Goal: Task Accomplishment & Management: Complete application form

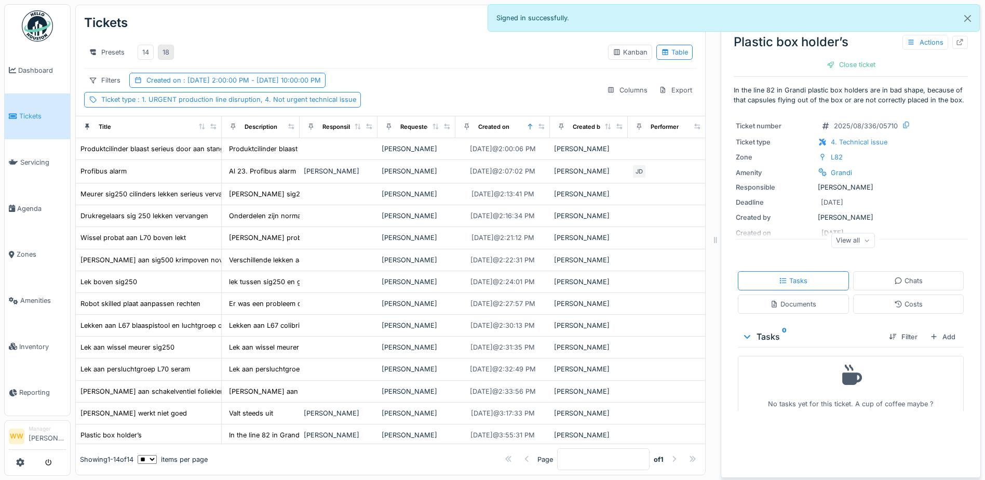
scroll to position [18, 0]
click at [166, 45] on div "18" at bounding box center [165, 50] width 7 height 10
click at [170, 43] on div "18" at bounding box center [166, 50] width 16 height 15
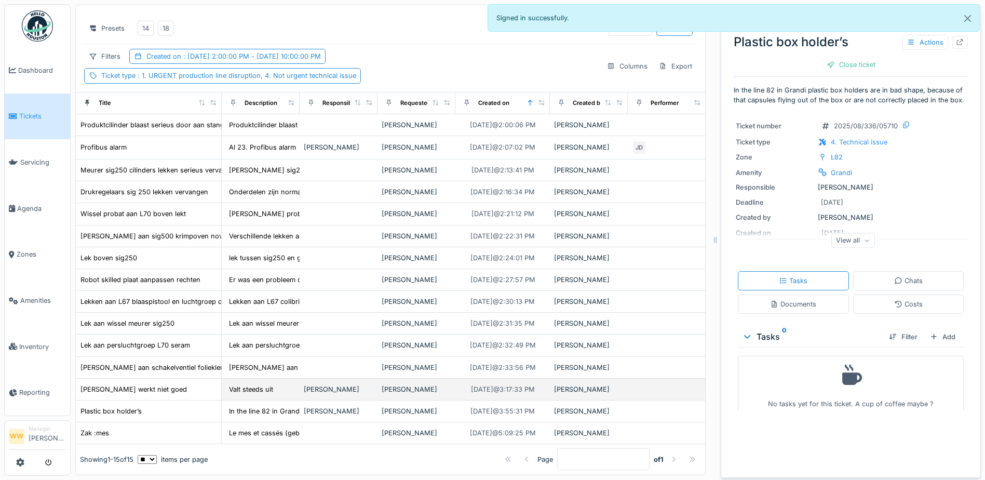
scroll to position [39, 0]
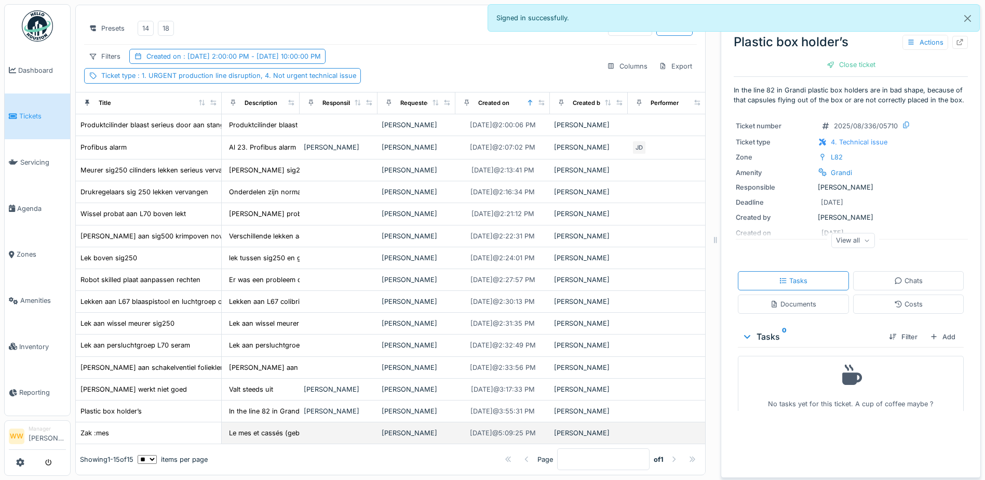
click at [361, 422] on td at bounding box center [338, 433] width 78 height 22
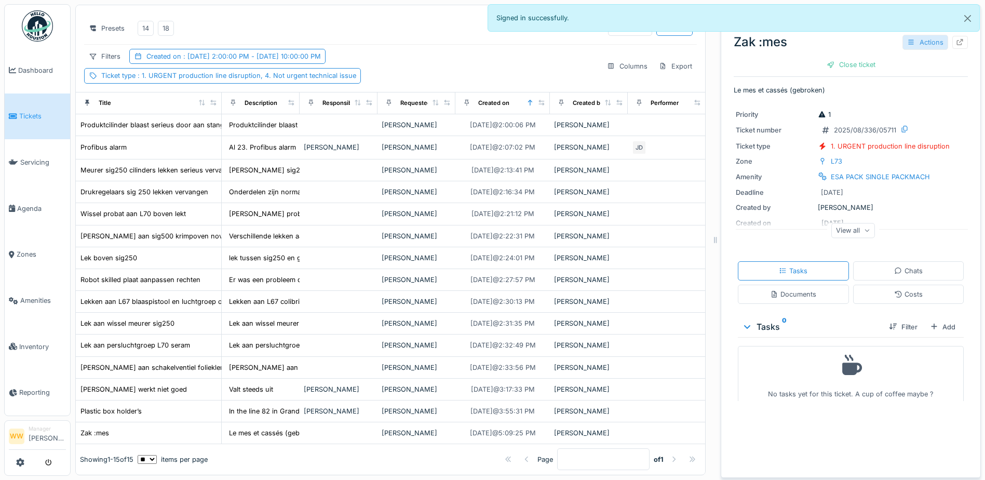
click at [922, 39] on div "Actions" at bounding box center [925, 42] width 46 height 15
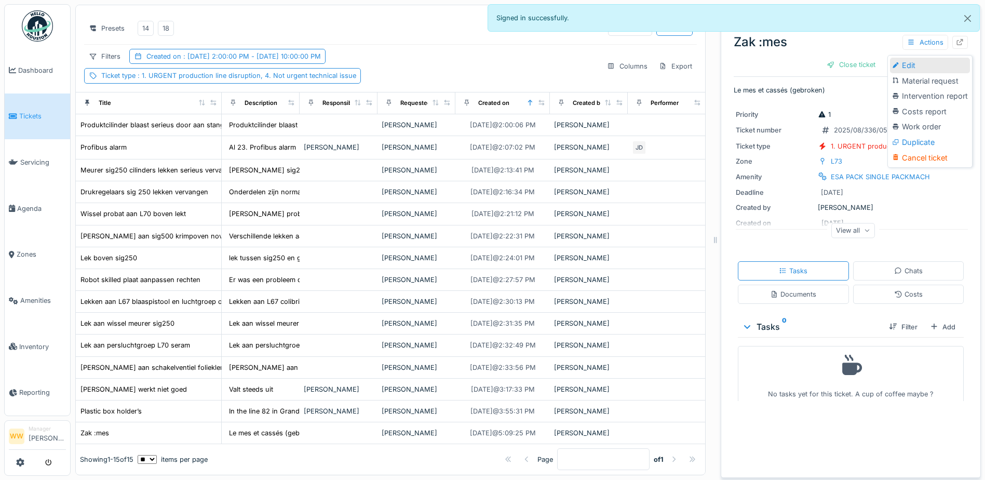
click at [922, 62] on div "Edit" at bounding box center [930, 66] width 80 height 16
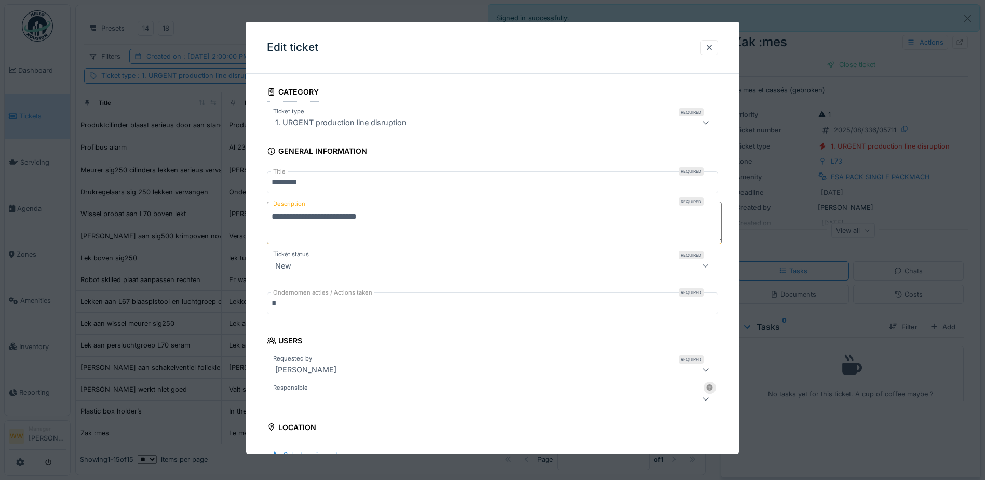
click at [319, 401] on div at bounding box center [466, 398] width 390 height 12
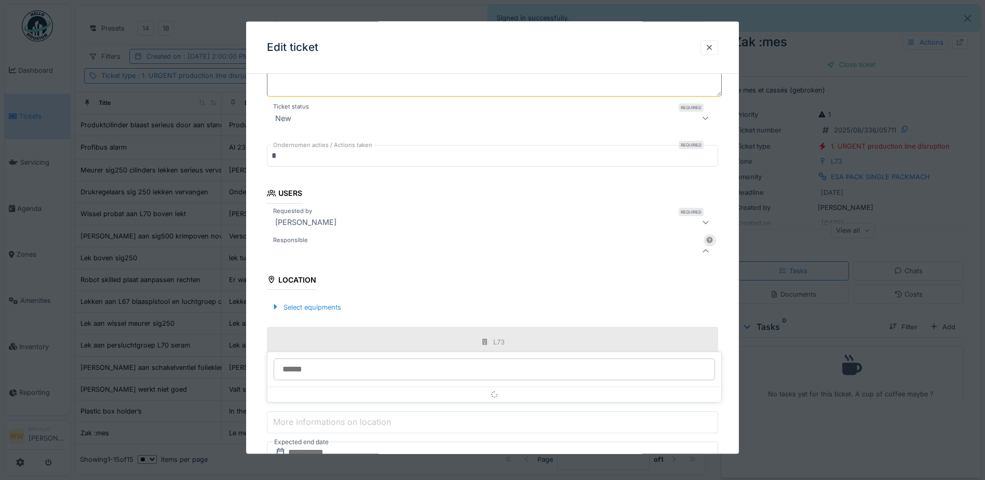
scroll to position [161, 0]
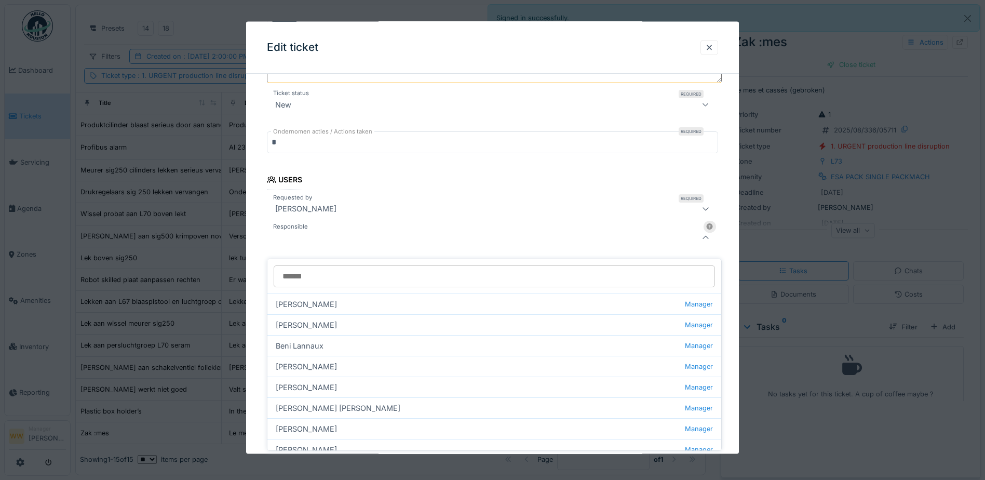
click at [311, 268] on input "Responsible" at bounding box center [494, 276] width 441 height 22
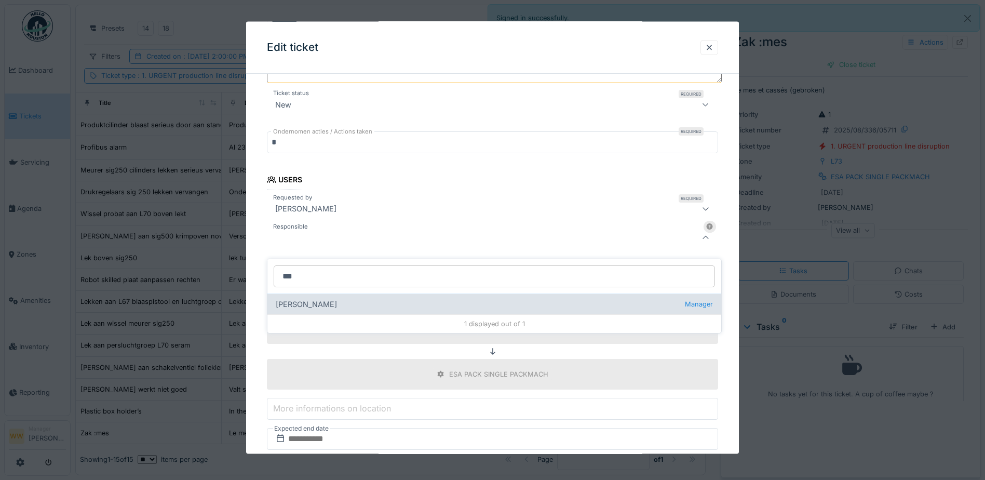
type input "***"
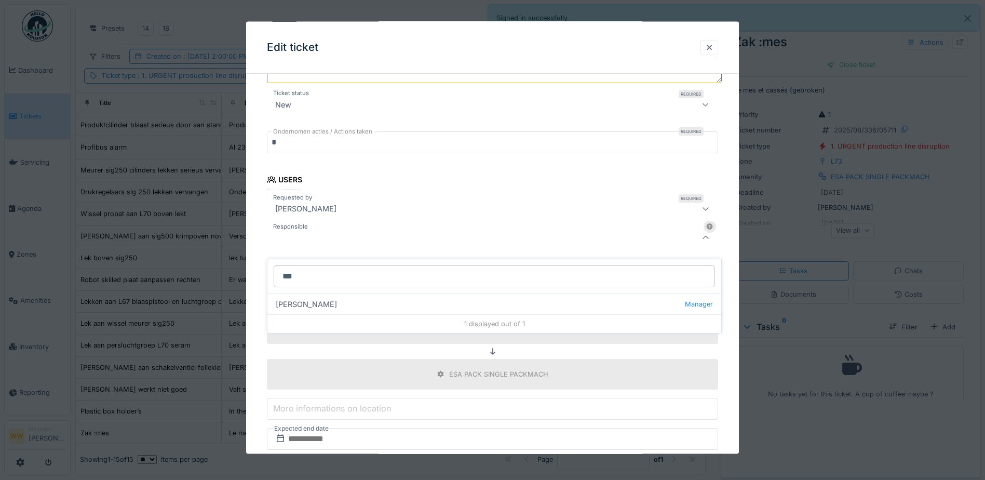
click at [326, 293] on div "[PERSON_NAME] wit Manager" at bounding box center [494, 303] width 454 height 21
type input "****"
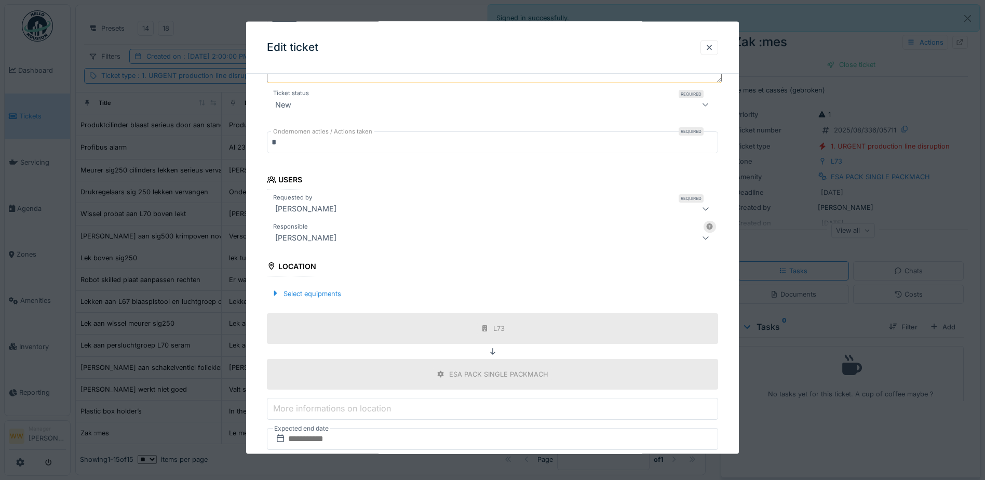
scroll to position [266, 0]
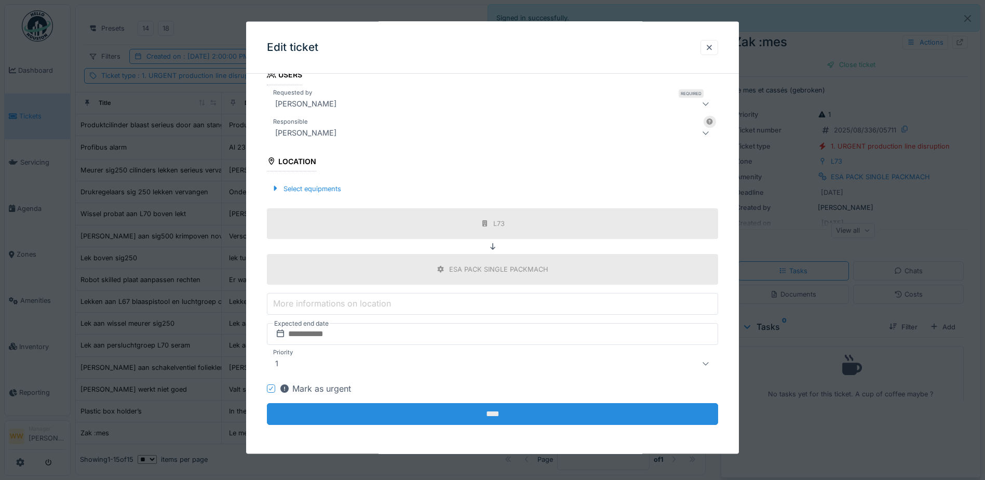
click at [362, 414] on input "****" at bounding box center [492, 414] width 451 height 22
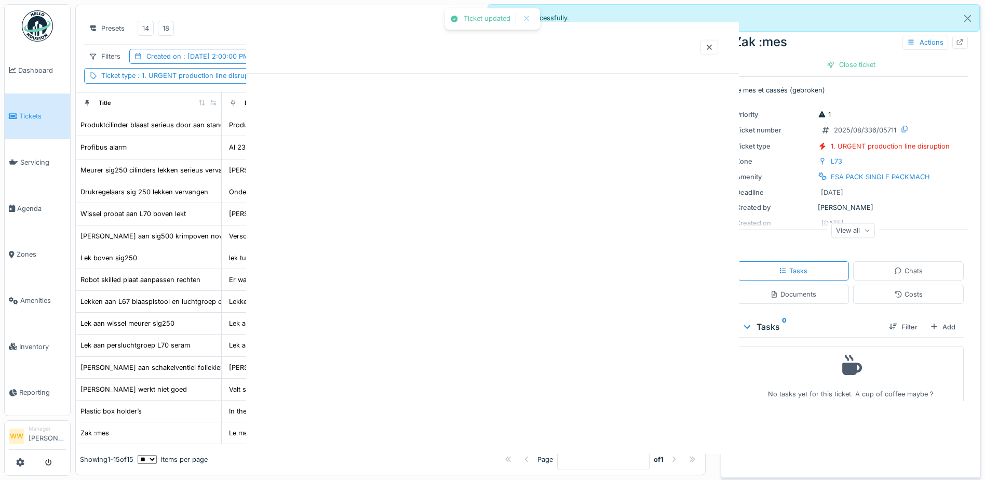
scroll to position [0, 0]
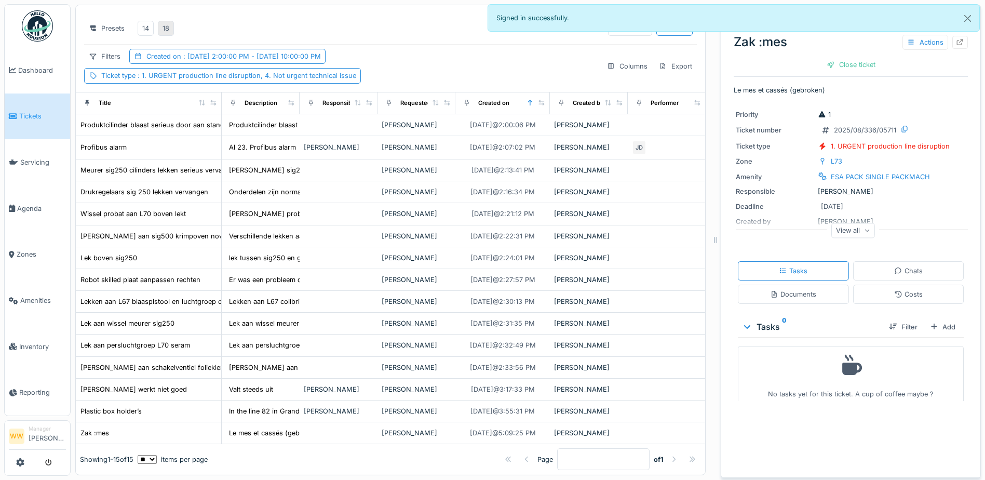
click at [165, 23] on div "18" at bounding box center [165, 28] width 7 height 10
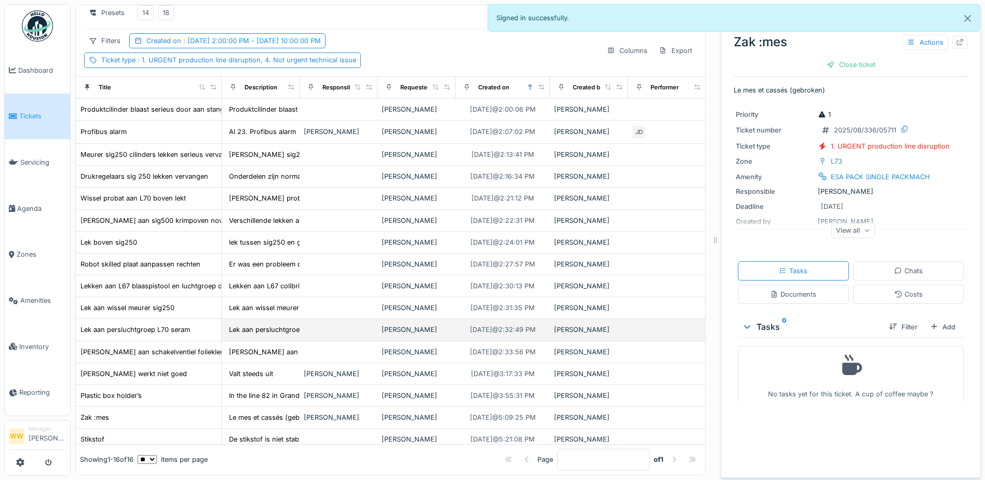
scroll to position [62, 0]
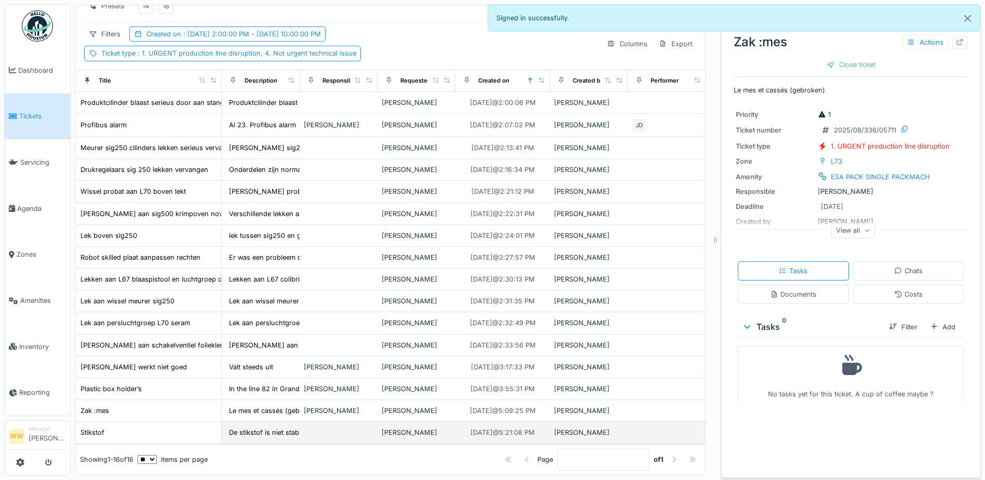
click at [367, 421] on td at bounding box center [338, 432] width 78 height 22
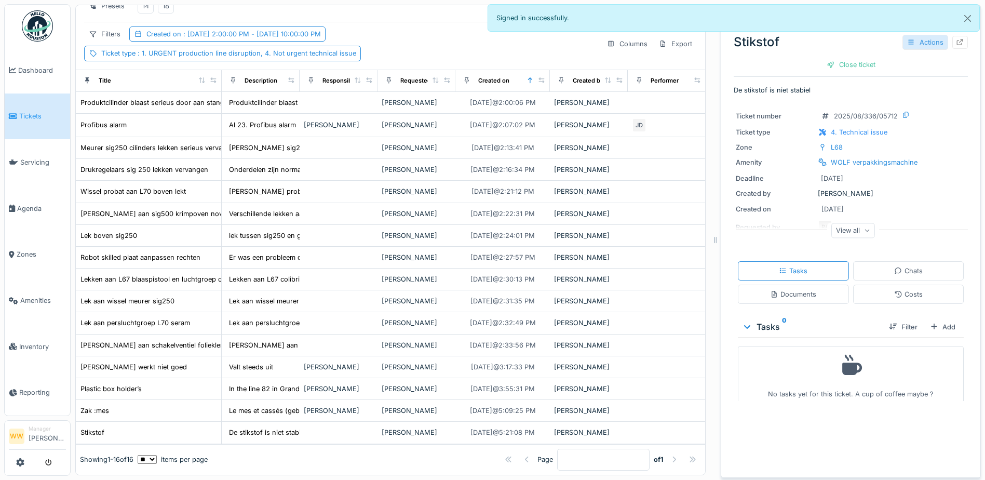
click at [911, 37] on div "Actions" at bounding box center [925, 42] width 46 height 15
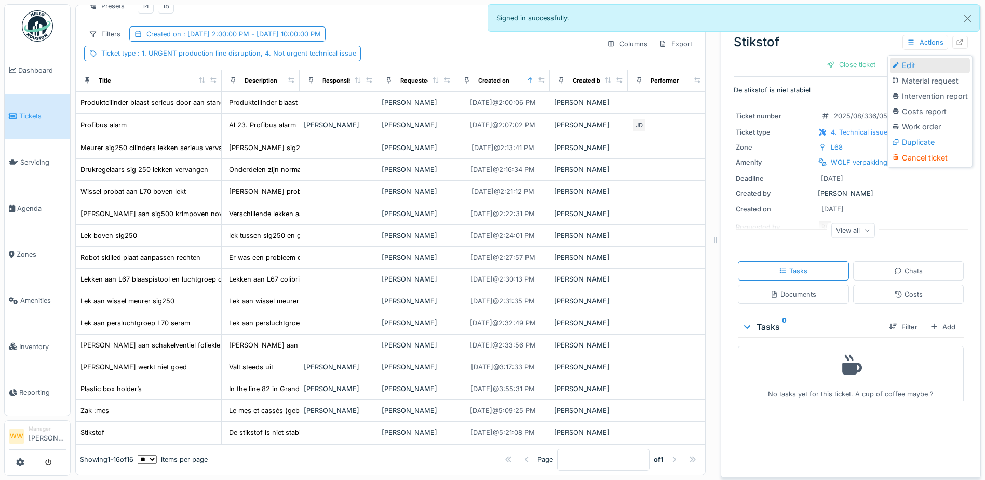
click at [912, 60] on div "Edit" at bounding box center [930, 66] width 80 height 16
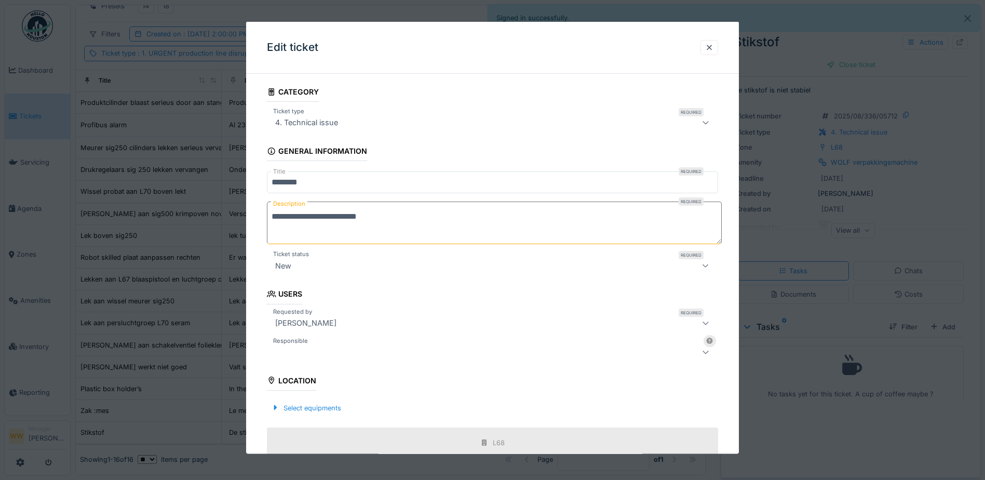
click at [313, 272] on div "New" at bounding box center [492, 265] width 451 height 21
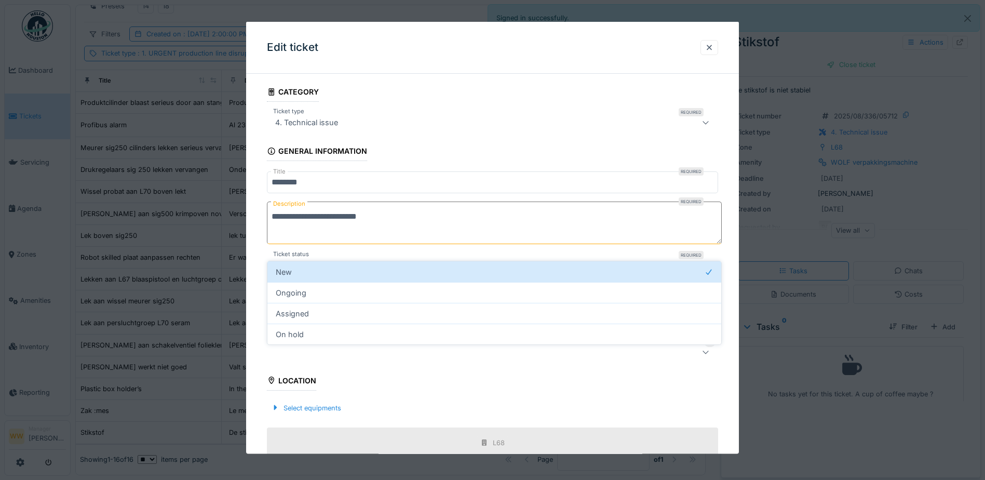
scroll to position [28, 0]
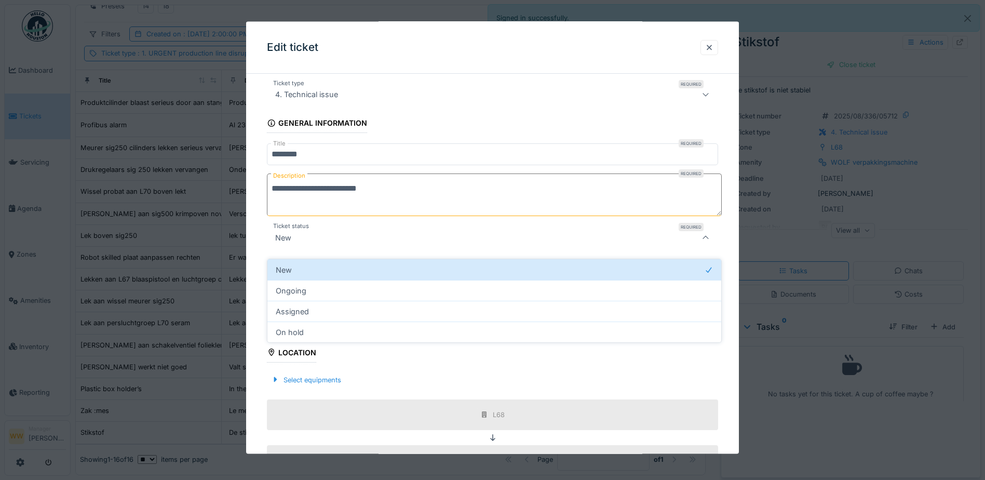
drag, startPoint x: 321, startPoint y: 238, endPoint x: 329, endPoint y: 248, distance: 12.6
click at [320, 238] on div "New" at bounding box center [466, 237] width 390 height 12
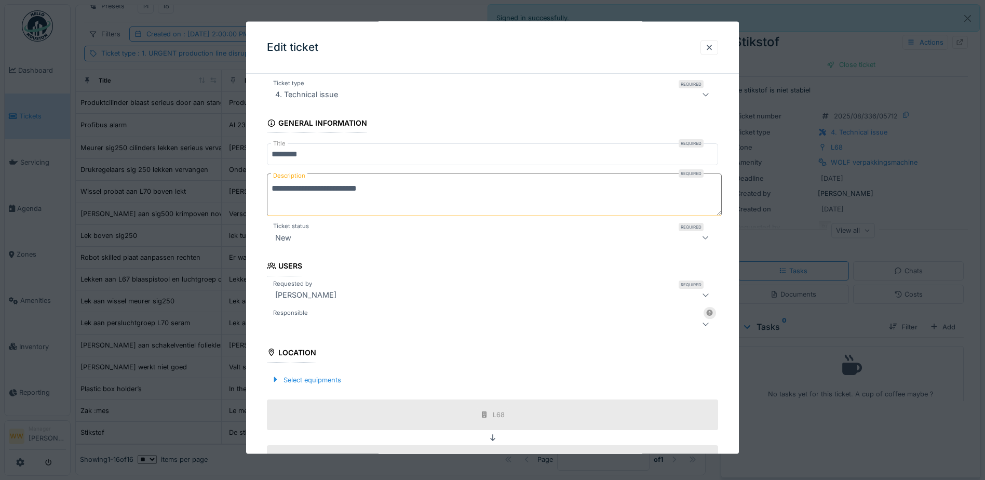
click at [298, 324] on div at bounding box center [466, 323] width 390 height 12
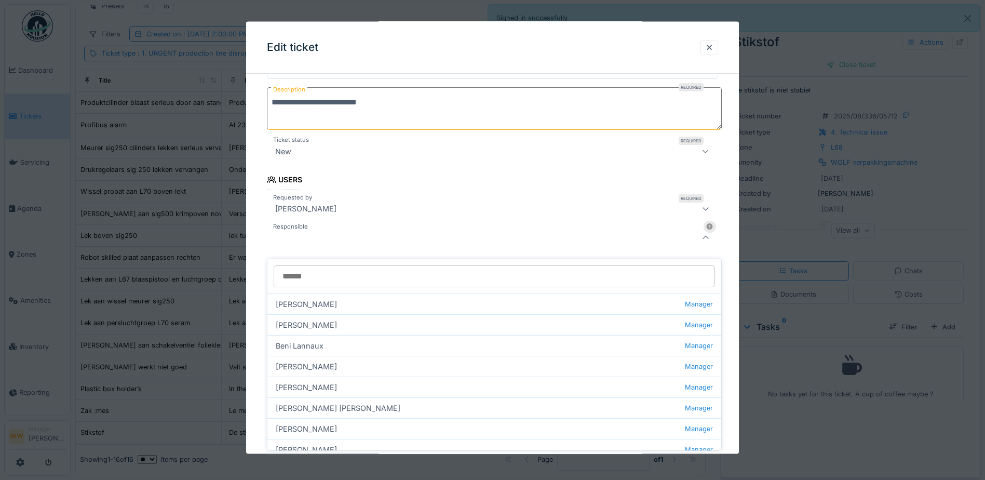
click at [316, 271] on input "Responsible" at bounding box center [494, 276] width 441 height 22
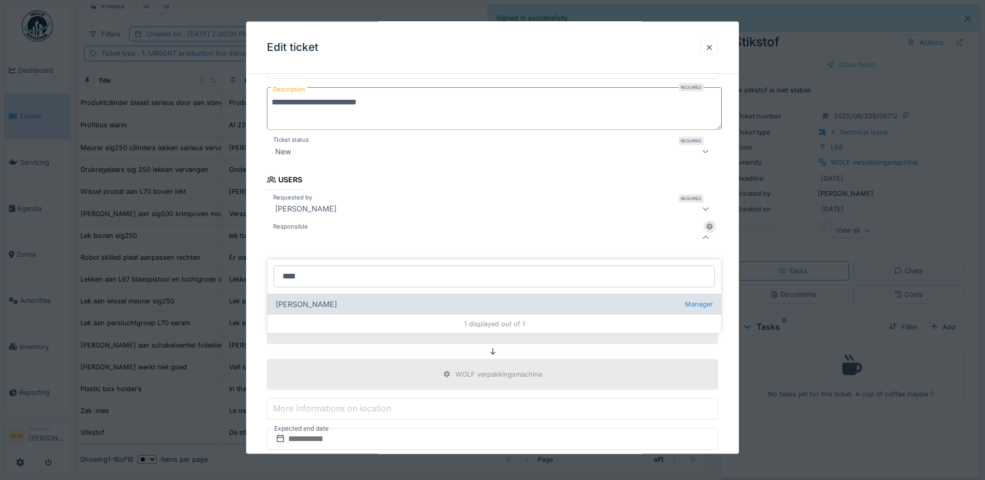
type input "****"
click at [321, 301] on div "[PERSON_NAME] wit Manager" at bounding box center [494, 303] width 454 height 21
type input "****"
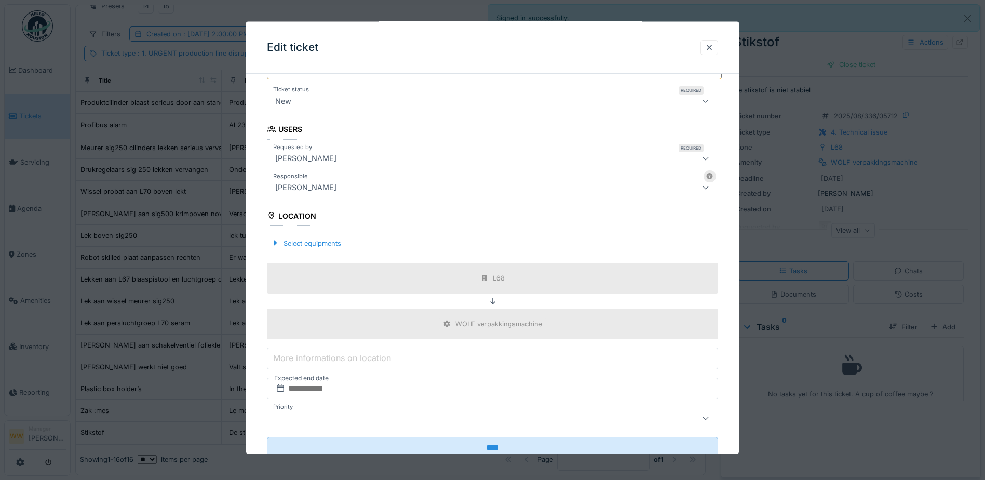
scroll to position [198, 0]
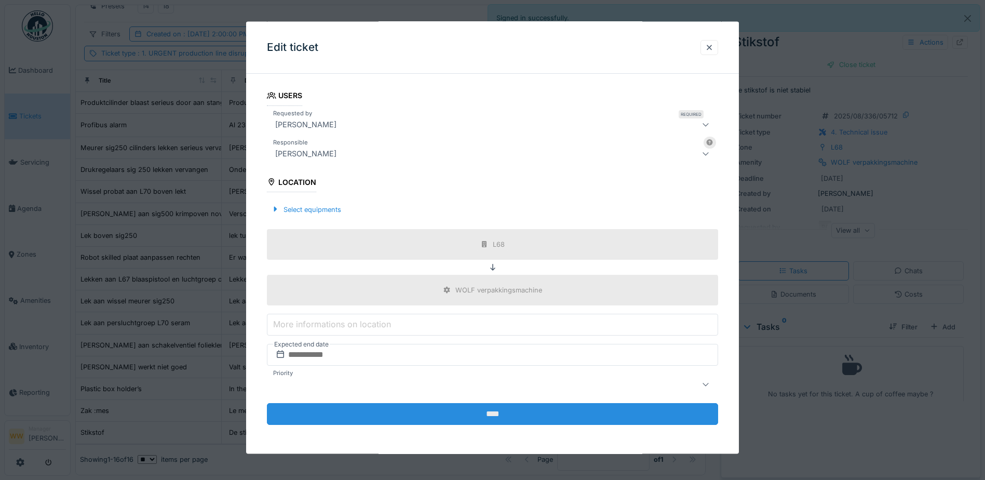
click at [446, 411] on input "****" at bounding box center [492, 414] width 451 height 22
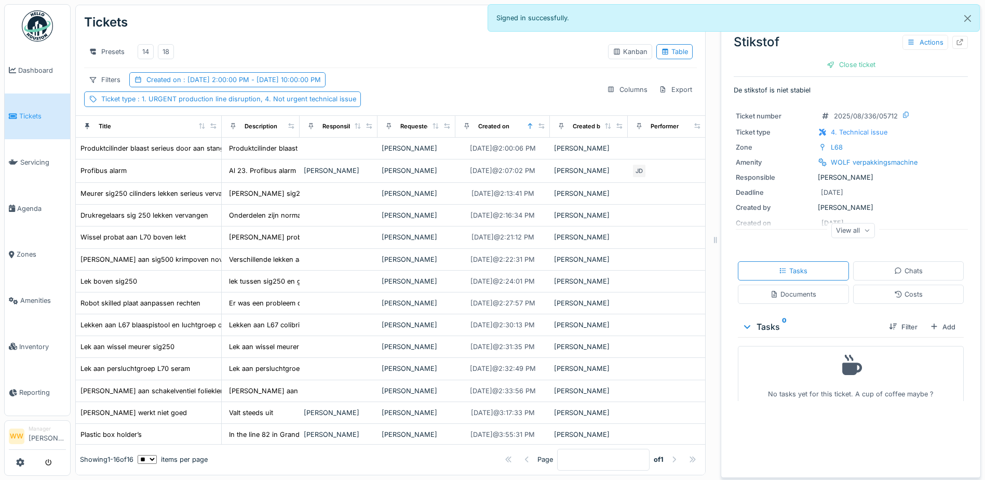
scroll to position [0, 0]
click at [169, 49] on div "18" at bounding box center [165, 52] width 7 height 10
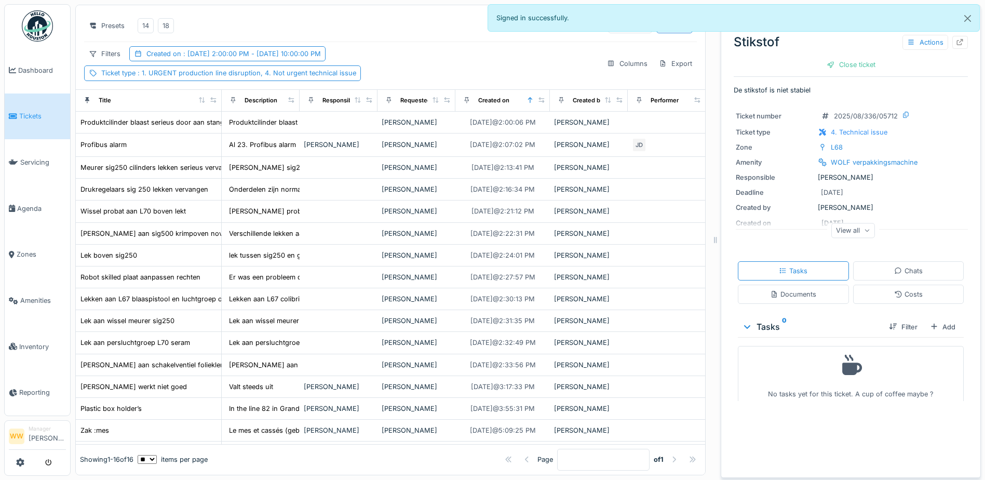
scroll to position [10, 0]
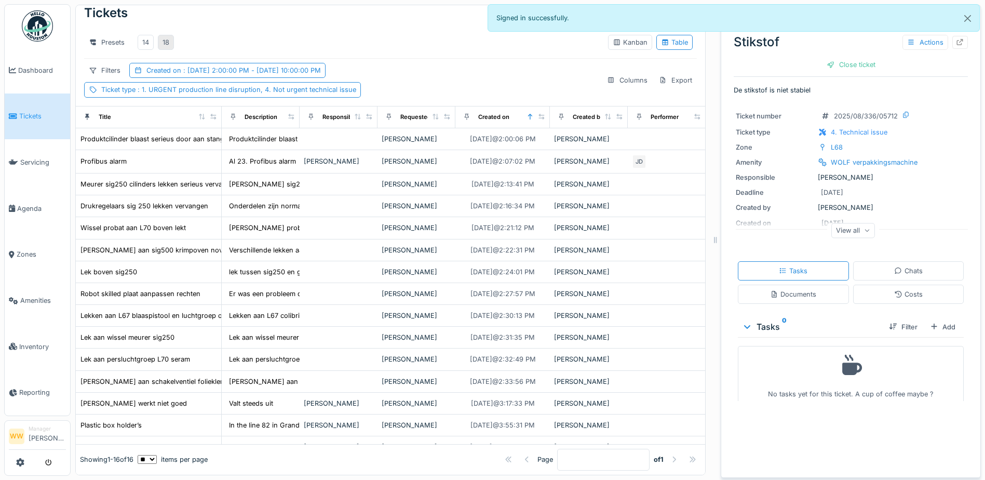
click at [166, 37] on div "18" at bounding box center [165, 42] width 7 height 10
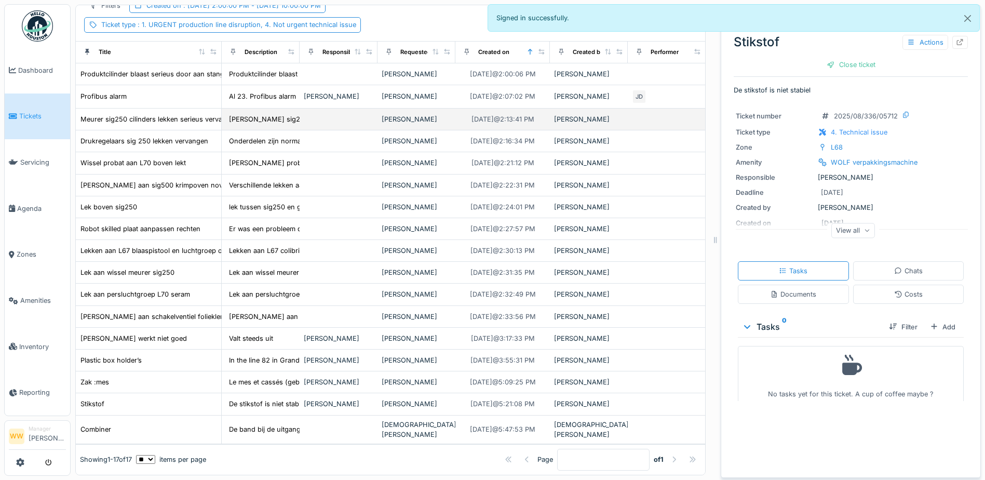
scroll to position [84, 0]
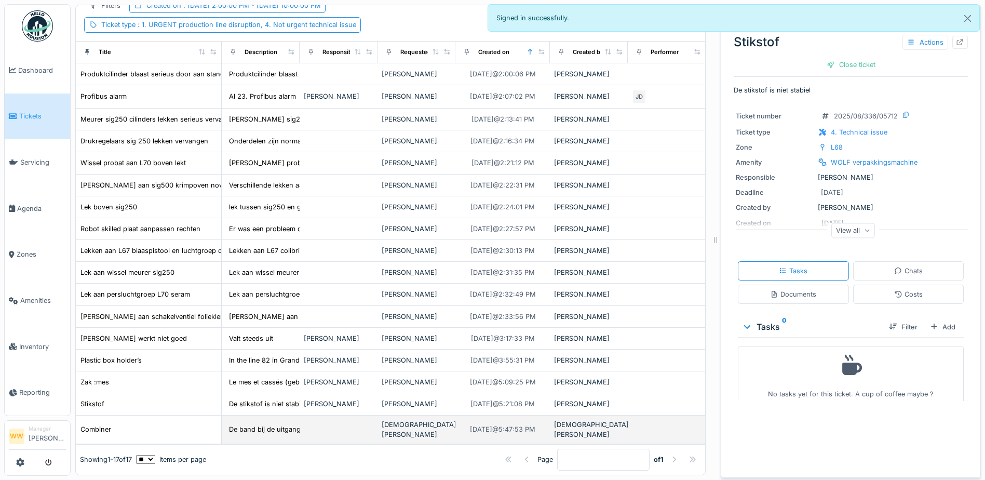
click at [353, 422] on td at bounding box center [338, 429] width 78 height 29
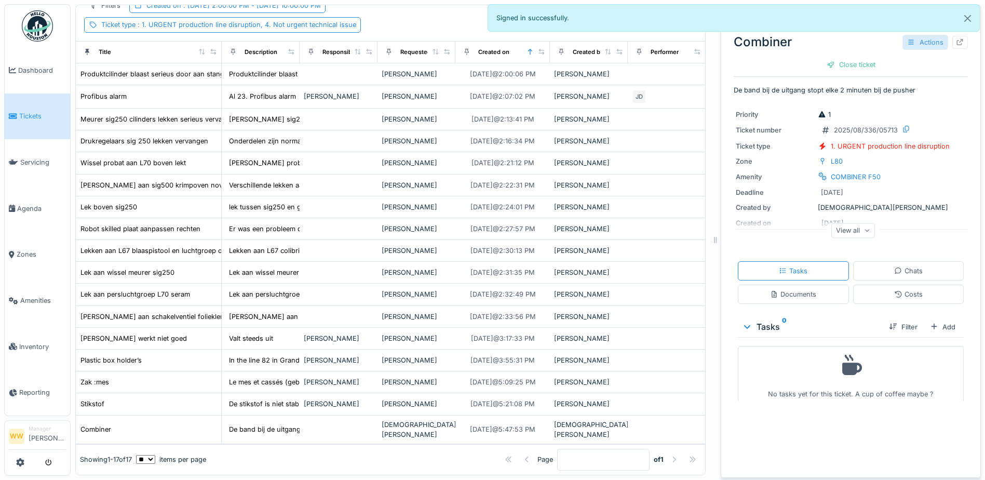
click at [908, 39] on div "Actions" at bounding box center [925, 42] width 46 height 15
click at [907, 61] on div "Edit" at bounding box center [930, 66] width 80 height 16
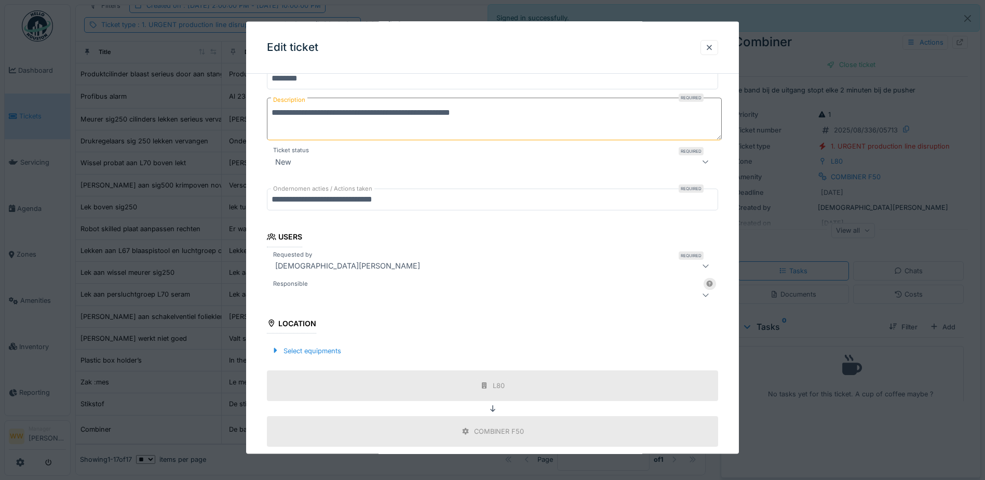
click at [311, 296] on div at bounding box center [466, 294] width 390 height 12
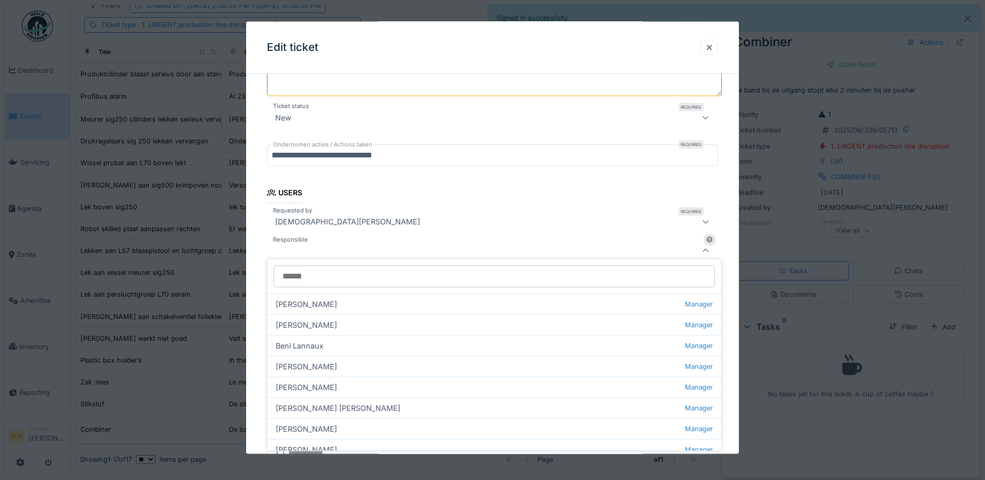
scroll to position [161, 0]
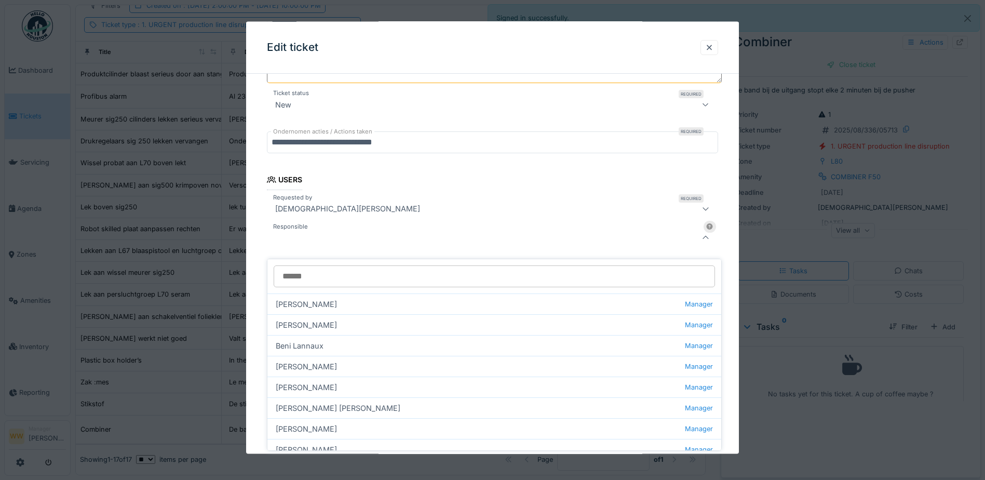
click at [312, 273] on input "Responsible" at bounding box center [494, 276] width 441 height 22
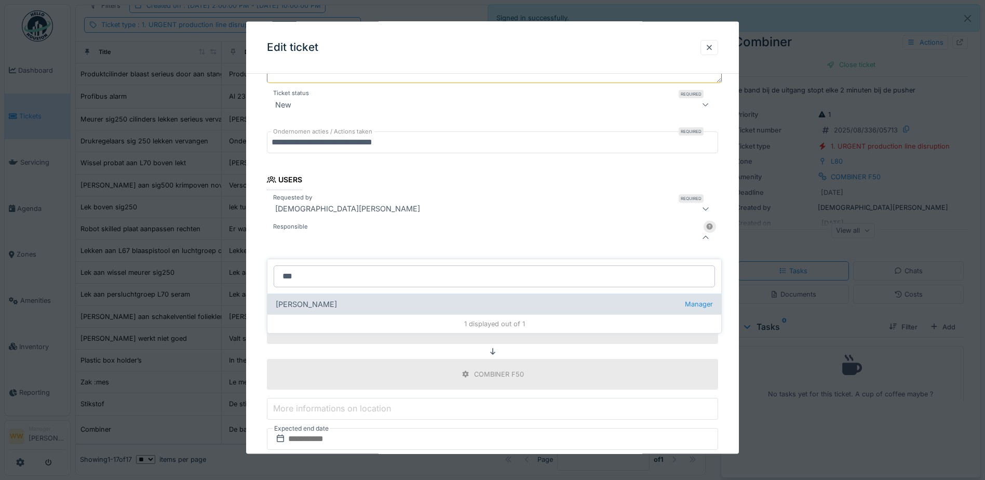
type input "***"
click at [324, 299] on div "[PERSON_NAME] wit Manager" at bounding box center [494, 303] width 454 height 21
type input "****"
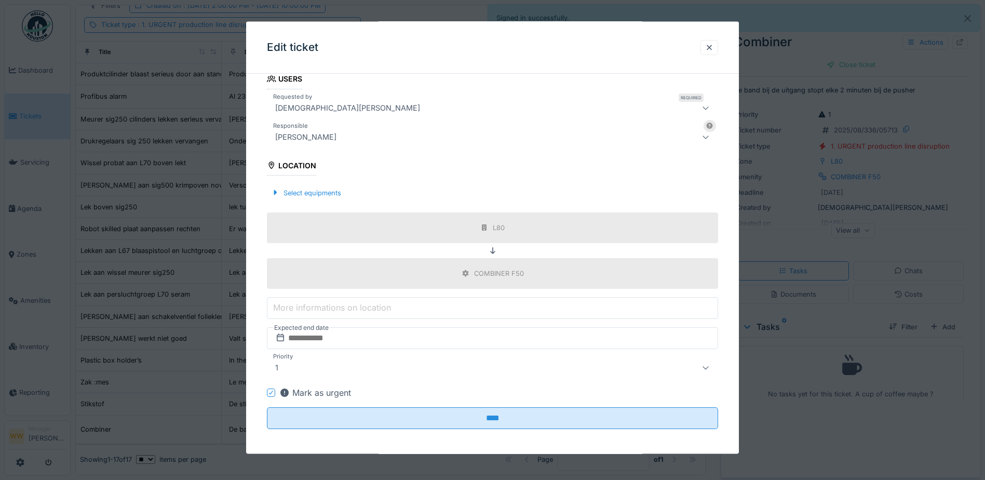
scroll to position [266, 0]
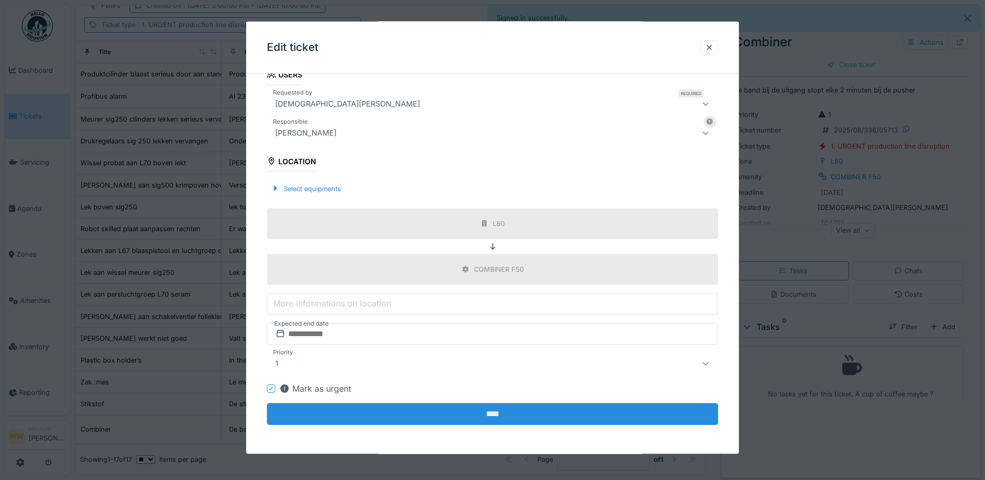
click at [468, 411] on input "****" at bounding box center [492, 414] width 451 height 22
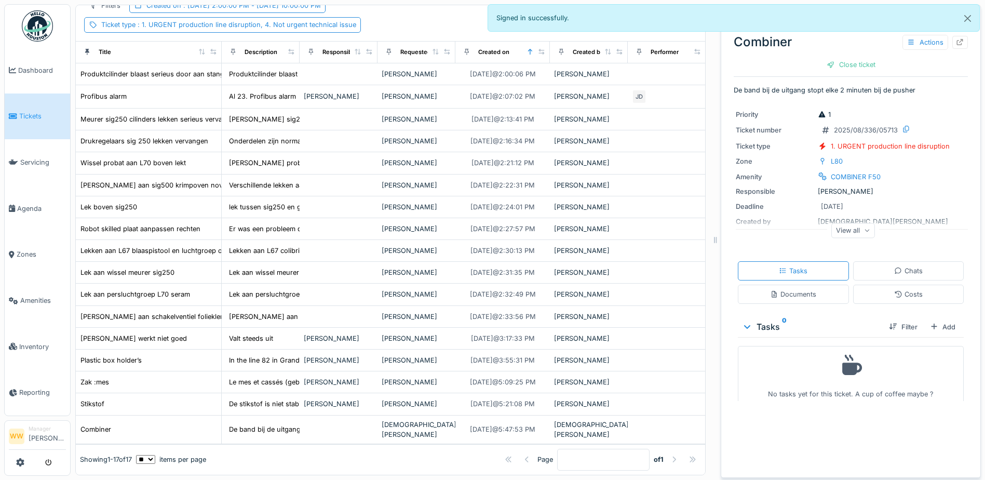
scroll to position [0, 0]
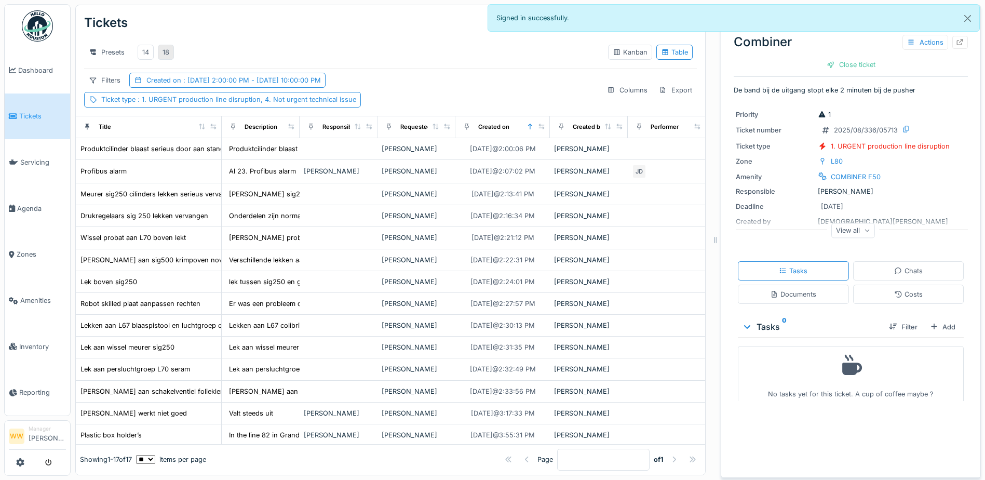
click at [172, 48] on div "18" at bounding box center [166, 52] width 16 height 15
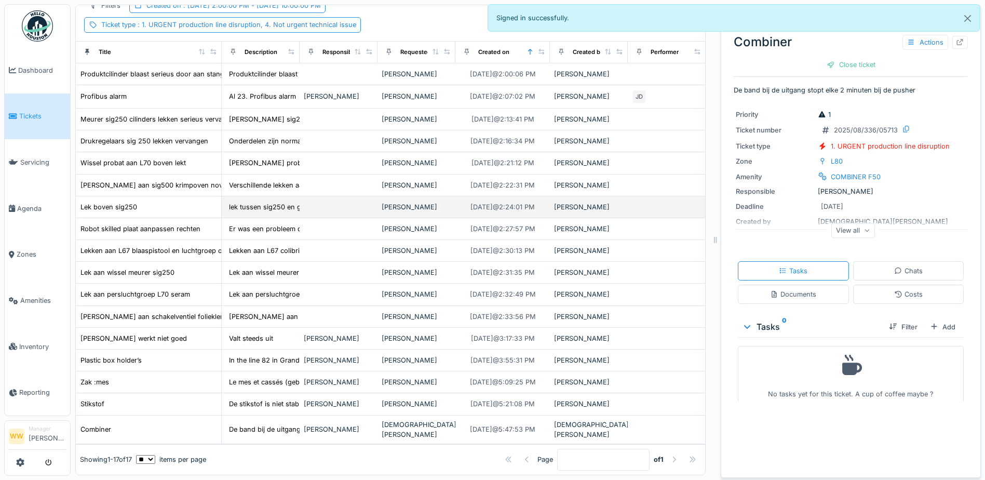
scroll to position [84, 0]
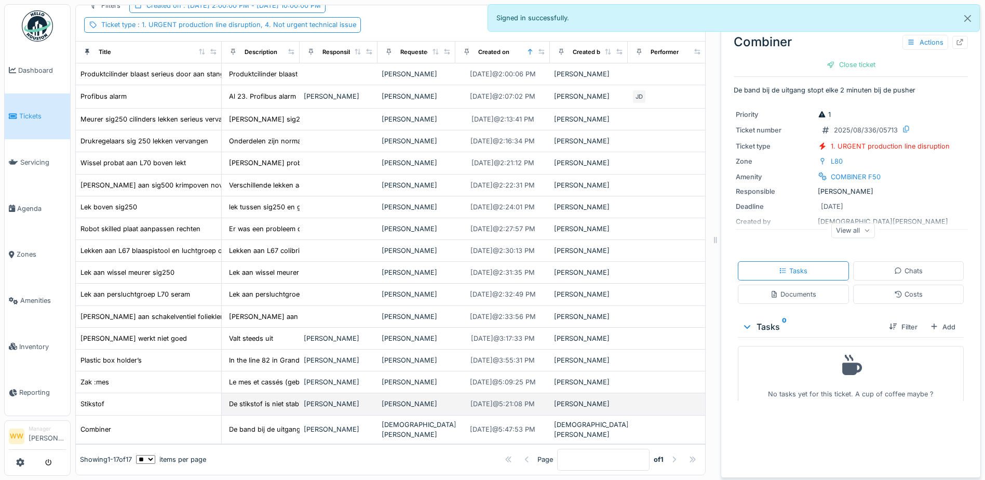
click at [412, 393] on td "[PERSON_NAME]" at bounding box center [416, 404] width 78 height 22
